Goal: Information Seeking & Learning: Understand process/instructions

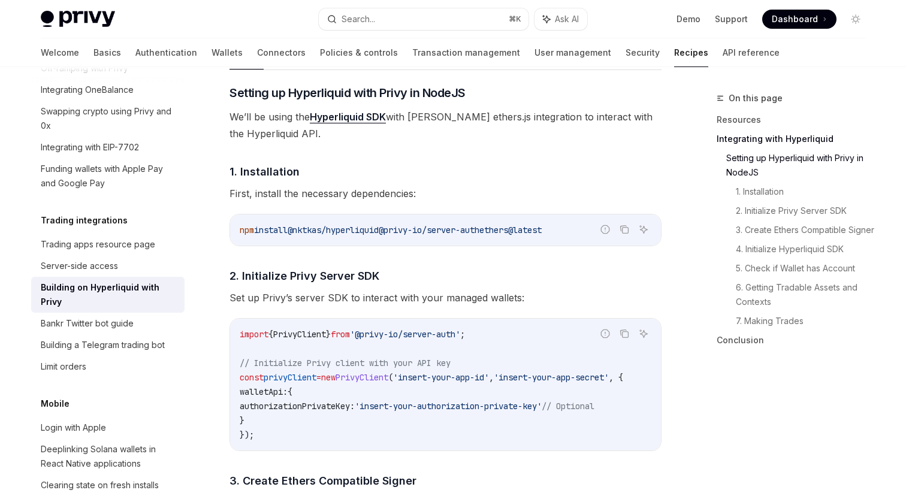
scroll to position [523, 0]
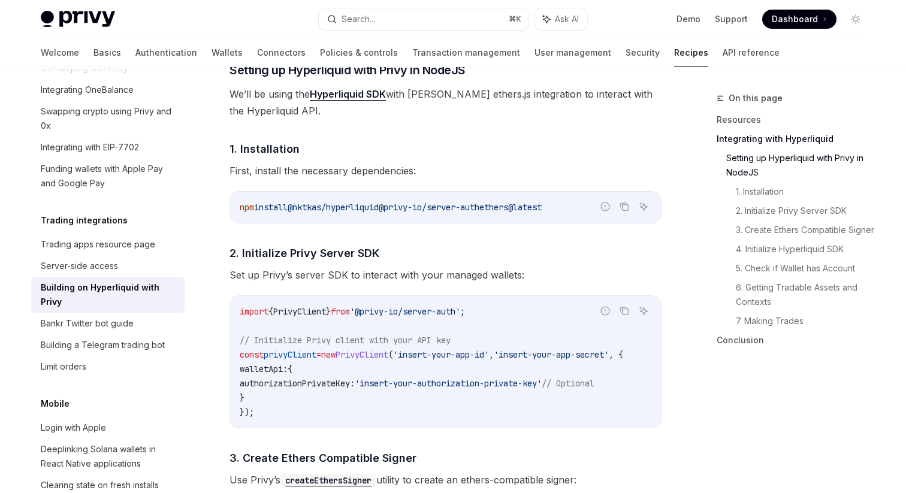
drag, startPoint x: 590, startPoint y: 204, endPoint x: 511, endPoint y: 204, distance: 78.5
click at [511, 204] on code "npm install @nktkas/hyperliquid @privy-io/server-auth ethers@latest" at bounding box center [446, 207] width 412 height 14
copy span "ethers@latest"
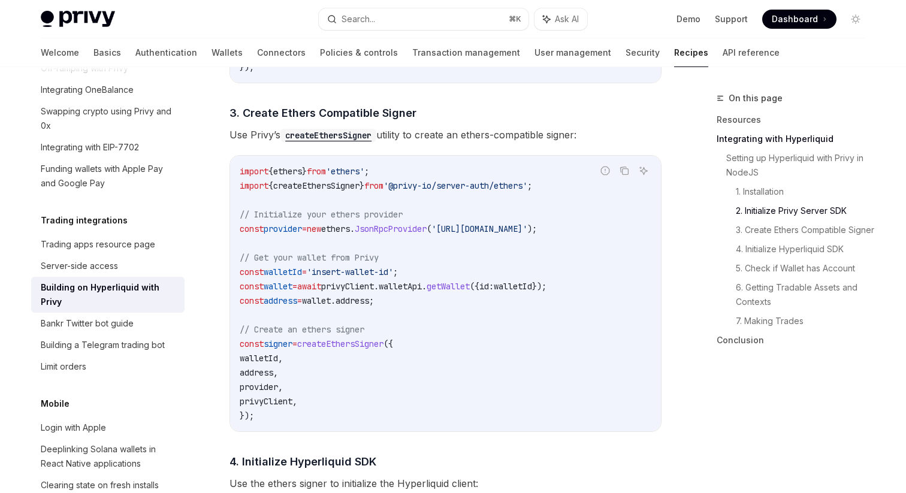
scroll to position [870, 0]
click at [493, 233] on span "'[URL][DOMAIN_NAME]'" at bounding box center [480, 227] width 96 height 11
copy code "const provider = new ethers . JsonRpcProvider ( '[URL][DOMAIN_NAME]' );"
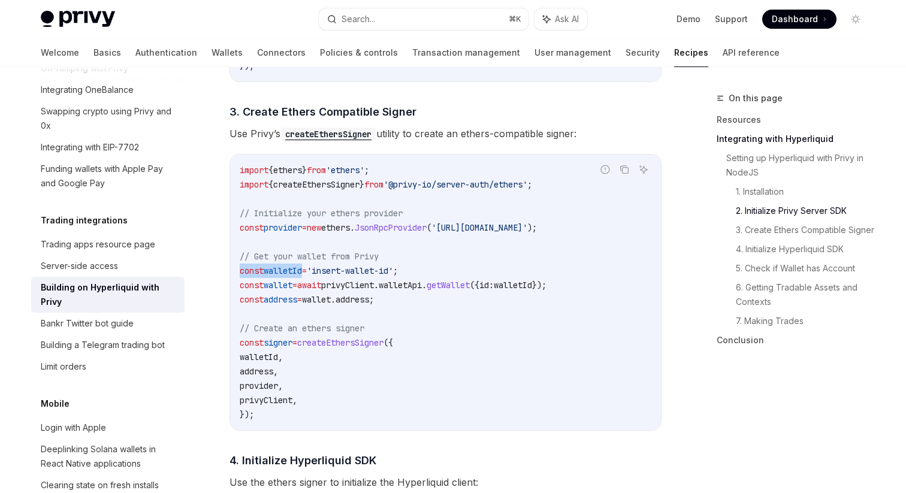
drag, startPoint x: 241, startPoint y: 274, endPoint x: 303, endPoint y: 272, distance: 61.8
click at [303, 272] on span "const walletId = 'insert-wallet-id' ;" at bounding box center [319, 271] width 158 height 11
click at [412, 255] on code "import { ethers } from 'ethers' ; import { createEthersSigner } from '@privy-io…" at bounding box center [446, 292] width 412 height 259
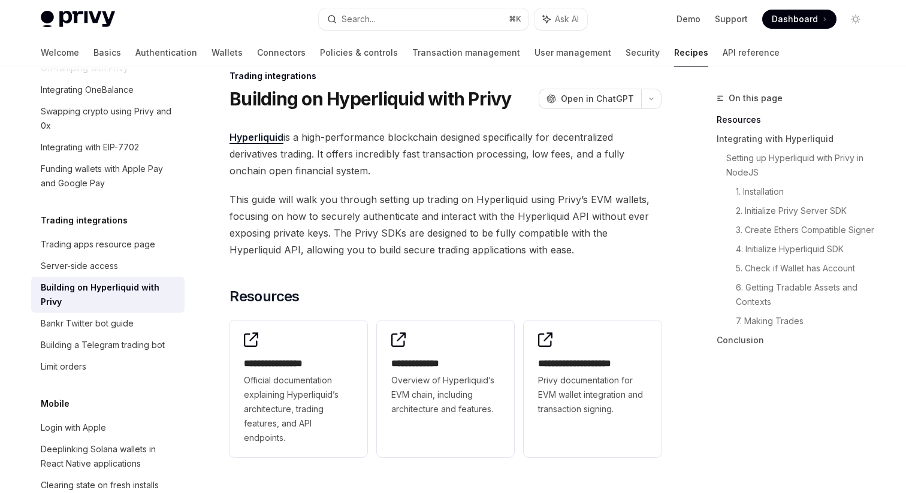
scroll to position [0, 0]
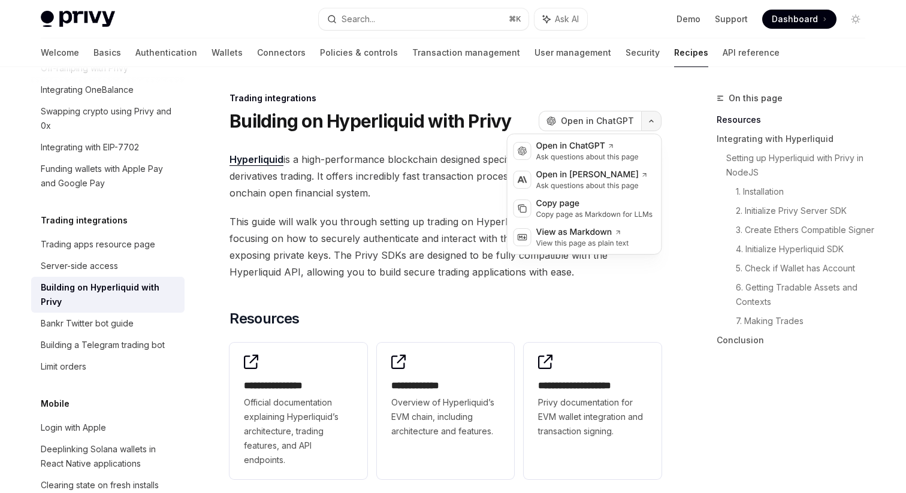
click at [655, 114] on button "button" at bounding box center [651, 121] width 20 height 20
click at [440, 237] on span "This guide will walk you through setting up trading on Hyperliquid using Privy’…" at bounding box center [446, 246] width 432 height 67
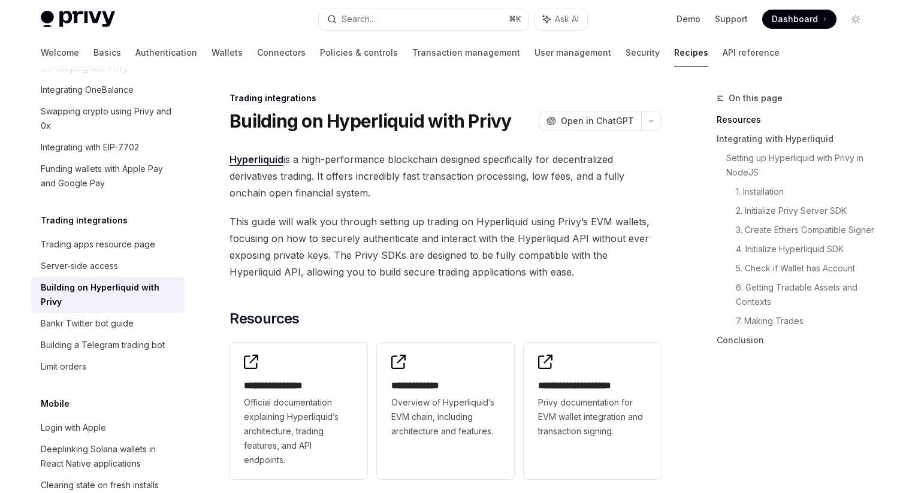
click at [389, 226] on span "This guide will walk you through setting up trading on Hyperliquid using Privy’…" at bounding box center [446, 246] width 432 height 67
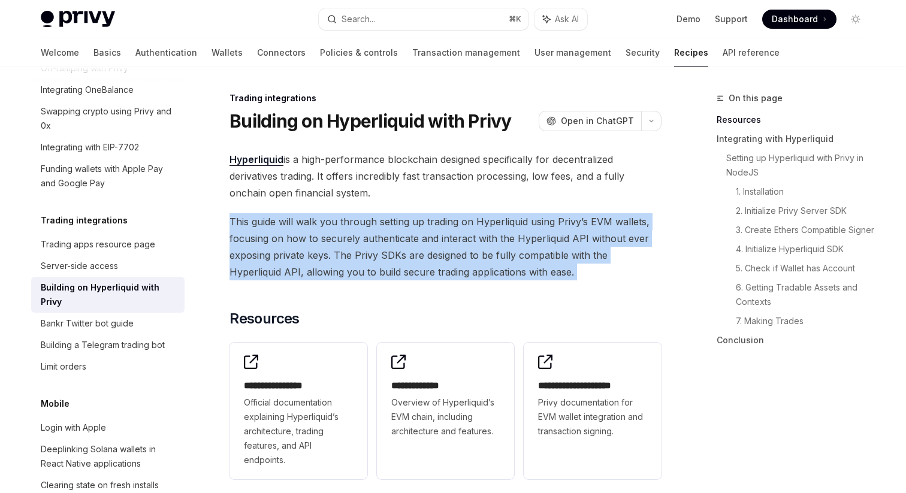
click at [389, 226] on span "This guide will walk you through setting up trading on Hyperliquid using Privy’…" at bounding box center [446, 246] width 432 height 67
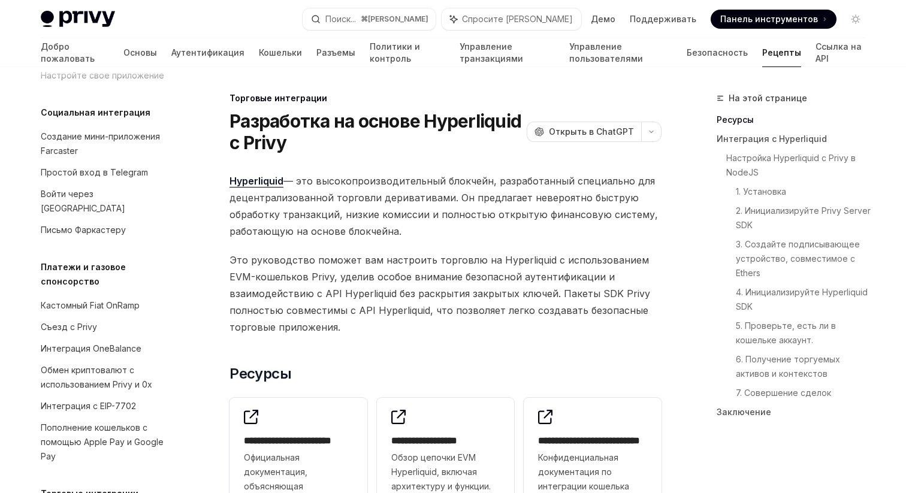
scroll to position [1359, 0]
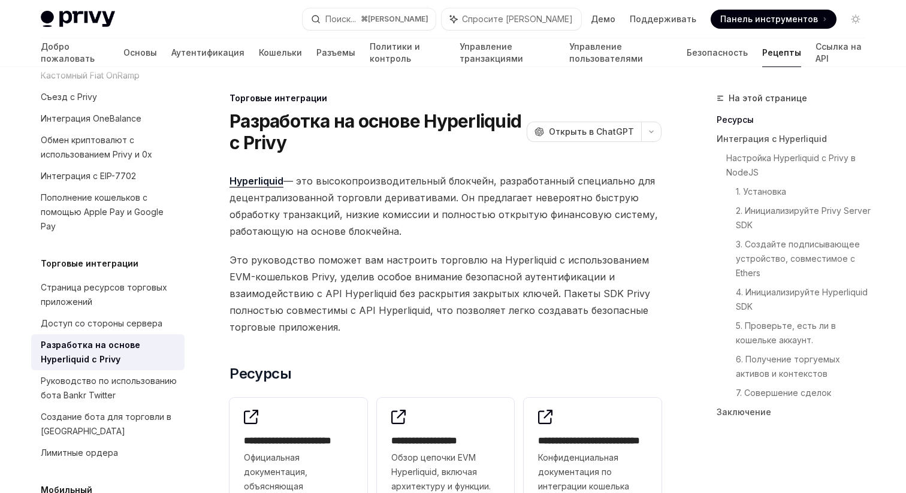
click at [424, 200] on span "Hyperliquid — это высокопроизводительный блокчейн, разработанный специально для…" at bounding box center [446, 206] width 432 height 67
type textarea "*"
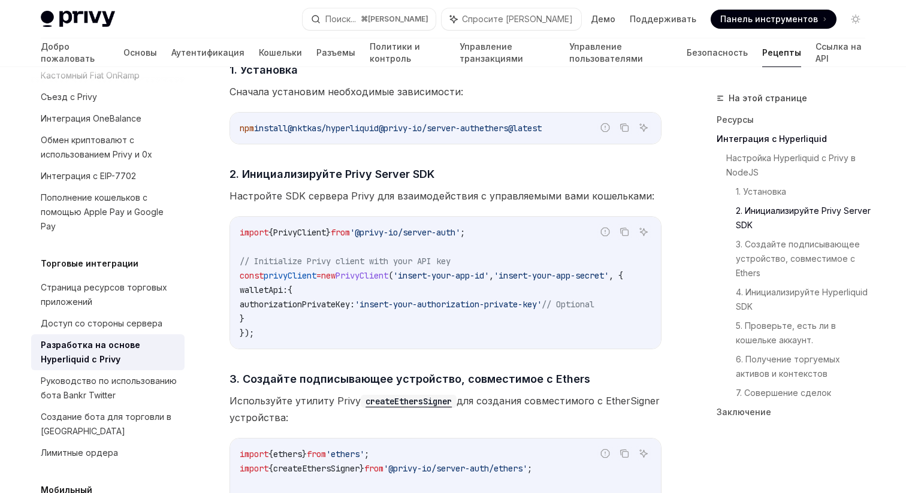
scroll to position [688, 0]
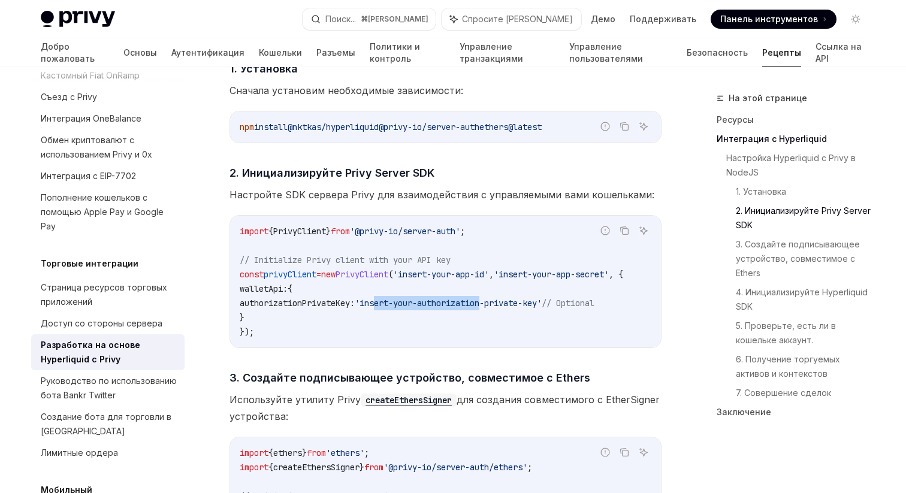
drag, startPoint x: 402, startPoint y: 301, endPoint x: 512, endPoint y: 301, distance: 110.9
click at [512, 301] on span "'insert-your-authorization-private-key'" at bounding box center [448, 303] width 187 height 11
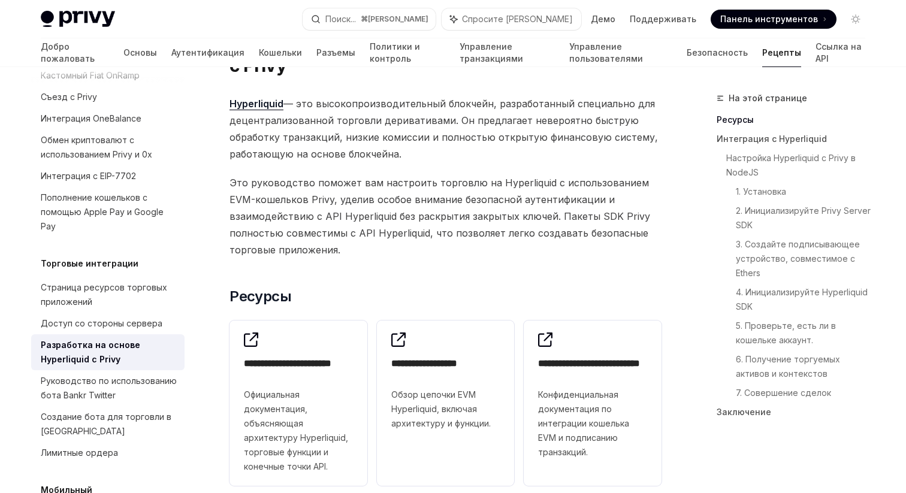
scroll to position [22, 0]
